Goal: Obtain resource: Download file/media

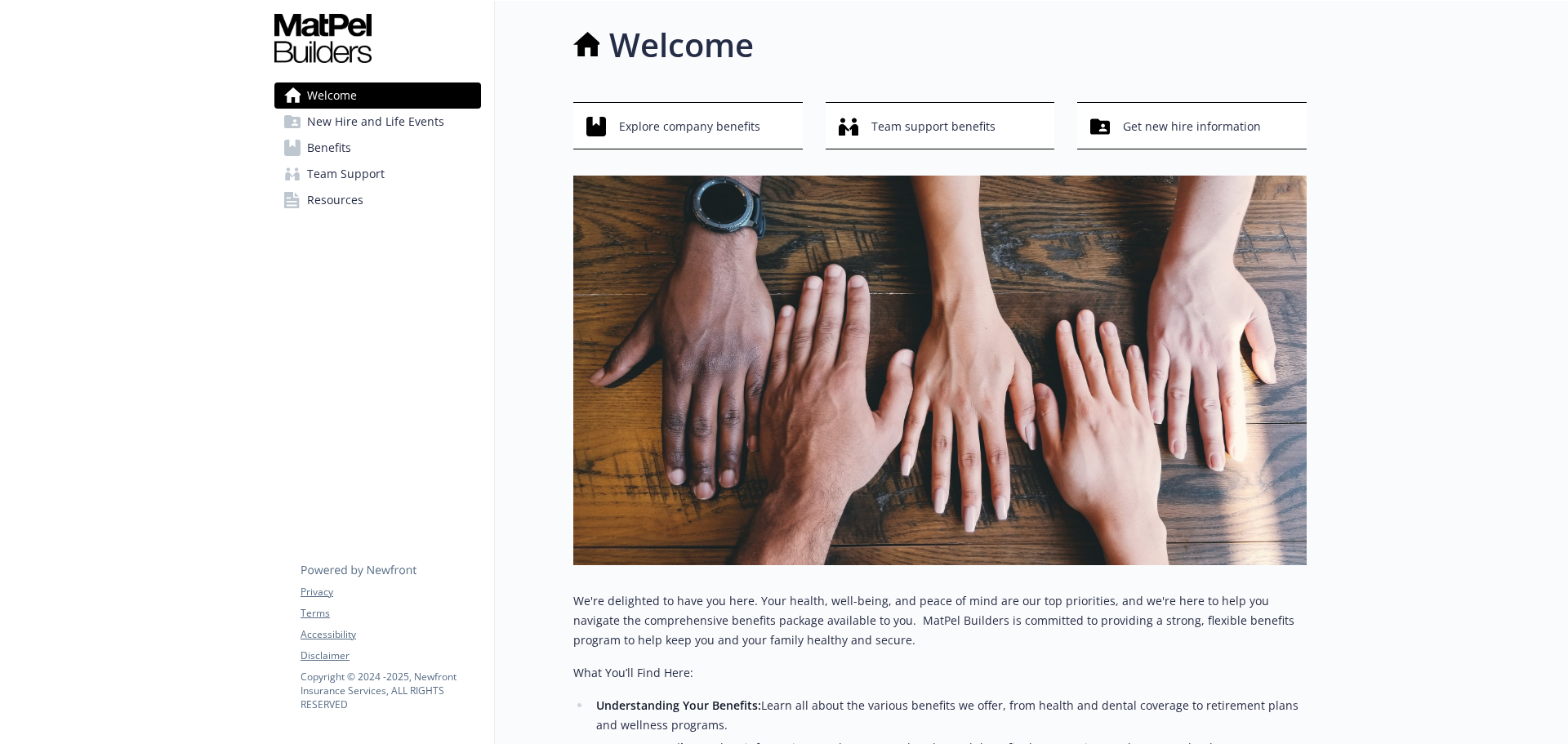
click at [330, 205] on span "Resources" at bounding box center [334, 200] width 57 height 26
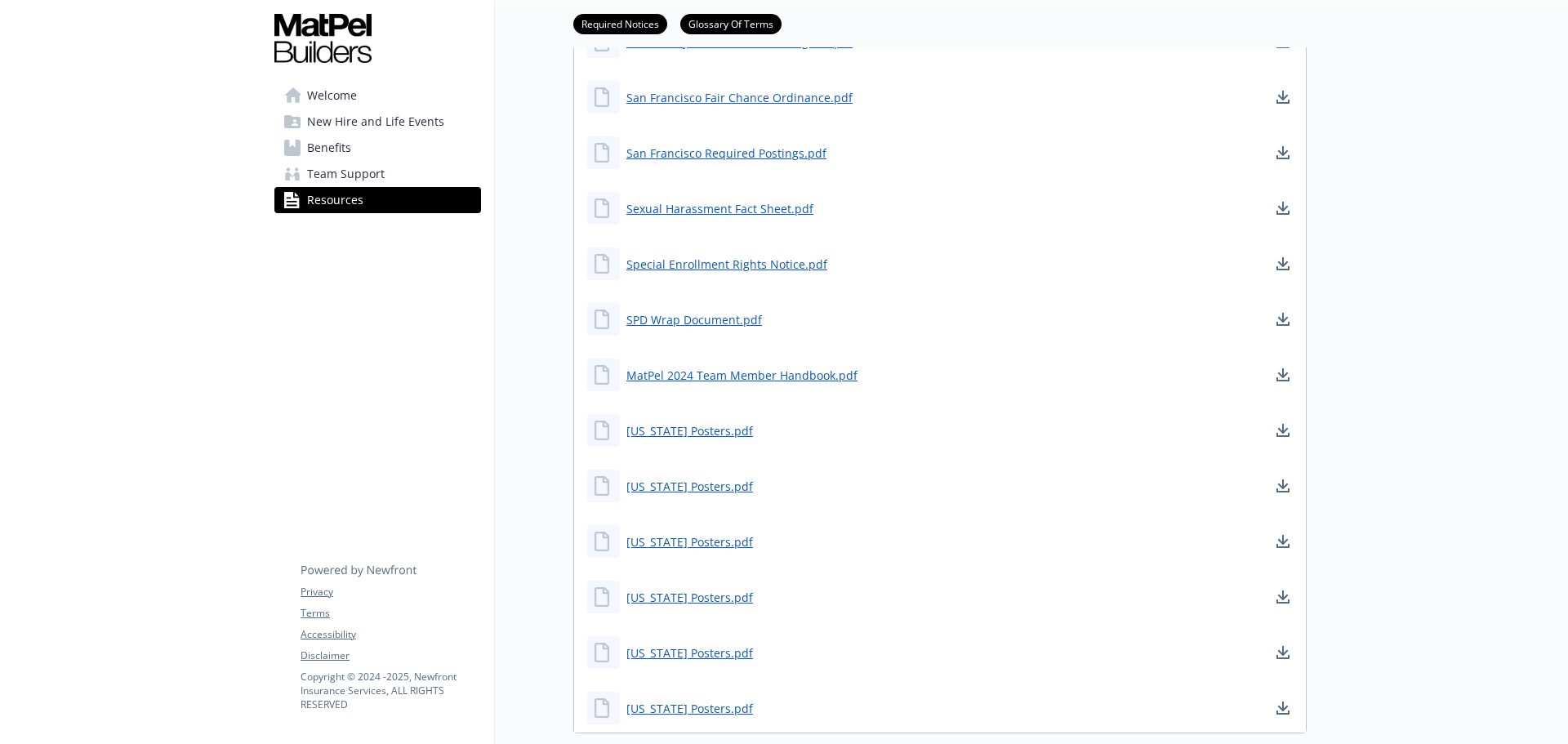
scroll to position [898, 0]
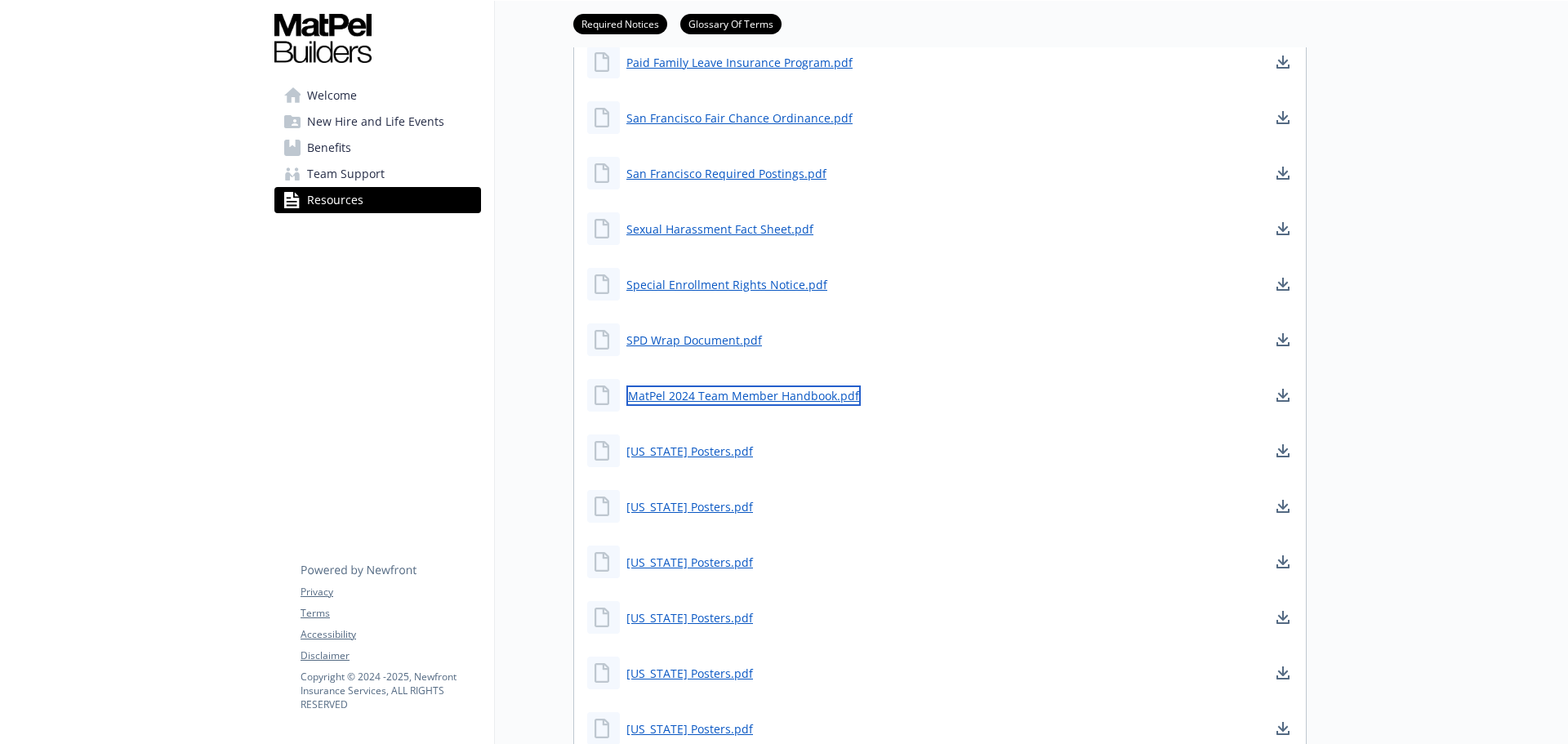
click at [800, 398] on link "MatPel 2024 Team Member Handbook.pdf" at bounding box center [743, 396] width 234 height 20
